Goal: Task Accomplishment & Management: Manage account settings

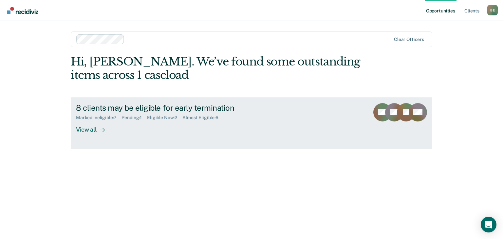
click at [89, 131] on div "View all" at bounding box center [94, 127] width 37 height 13
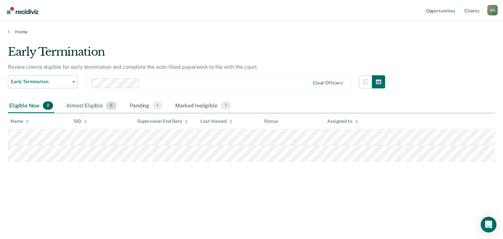
click at [95, 104] on div "Almost Eligible 6" at bounding box center [91, 106] width 53 height 14
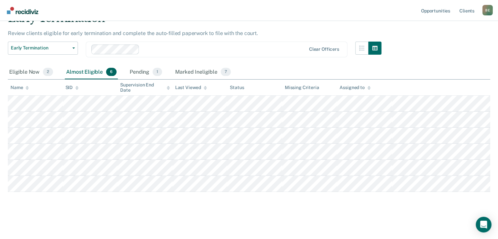
scroll to position [54, 0]
click at [145, 65] on div "Pending 1" at bounding box center [145, 72] width 35 height 14
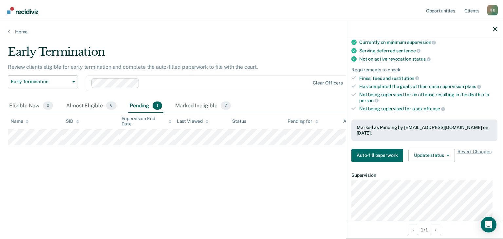
scroll to position [66, 0]
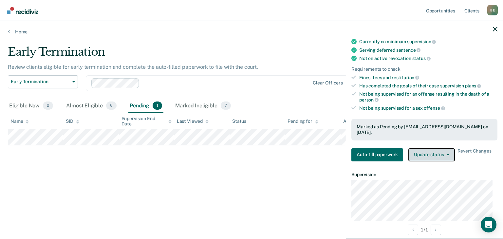
click at [425, 154] on button "Update status" at bounding box center [431, 154] width 46 height 13
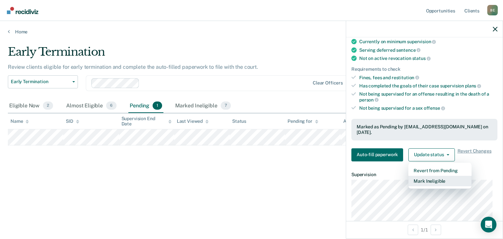
click at [429, 179] on button "Mark Ineligible" at bounding box center [439, 181] width 63 height 10
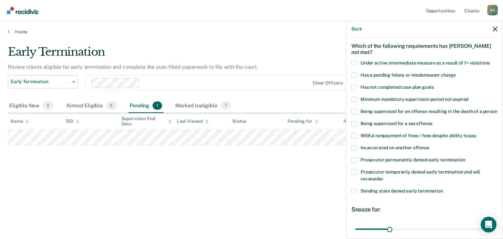
scroll to position [0, 0]
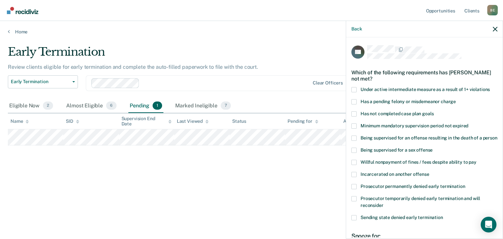
click at [354, 100] on span at bounding box center [353, 101] width 5 height 5
click at [456, 99] on input "Has a pending felony or misdemeanor charge" at bounding box center [456, 99] width 0 height 0
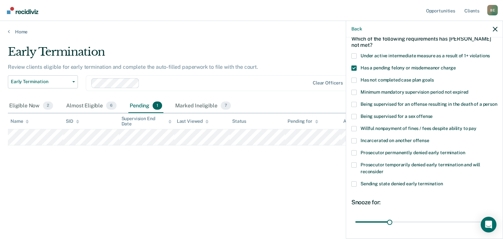
scroll to position [88, 0]
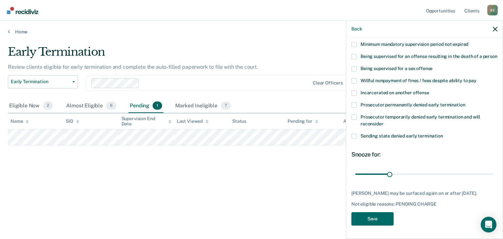
click at [354, 117] on span at bounding box center [353, 117] width 5 height 5
click at [384, 122] on input "Prosecutor temporarily denied early termination and will reconsider" at bounding box center [384, 122] width 0 height 0
drag, startPoint x: 389, startPoint y: 174, endPoint x: 451, endPoint y: 173, distance: 62.2
type input "90"
click at [451, 173] on input "range" at bounding box center [424, 174] width 138 height 11
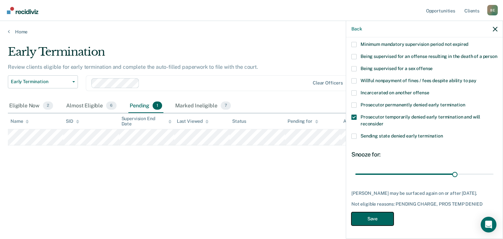
click at [379, 219] on button "Save" at bounding box center [372, 218] width 42 height 13
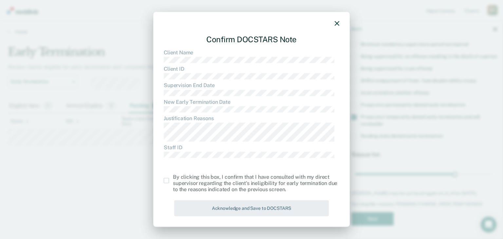
click at [165, 180] on span at bounding box center [166, 180] width 5 height 5
click at [173, 178] on input "checkbox" at bounding box center [173, 178] width 0 height 0
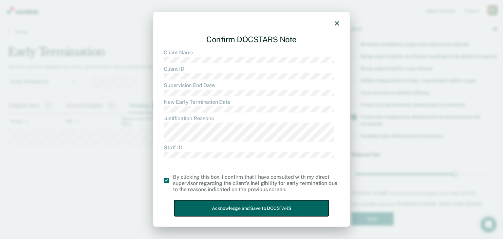
click at [225, 203] on button "Acknowledge and Save to DOCSTARS" at bounding box center [251, 208] width 155 height 16
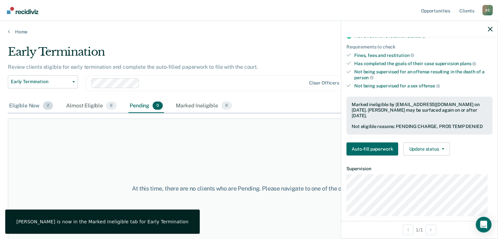
click at [28, 106] on div "Eligible Now 2" at bounding box center [31, 106] width 47 height 14
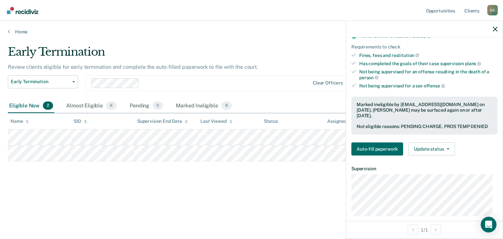
click at [162, 202] on div "Early Termination Review clients eligible for early termination and complete th…" at bounding box center [251, 128] width 487 height 166
